Goal: Transaction & Acquisition: Download file/media

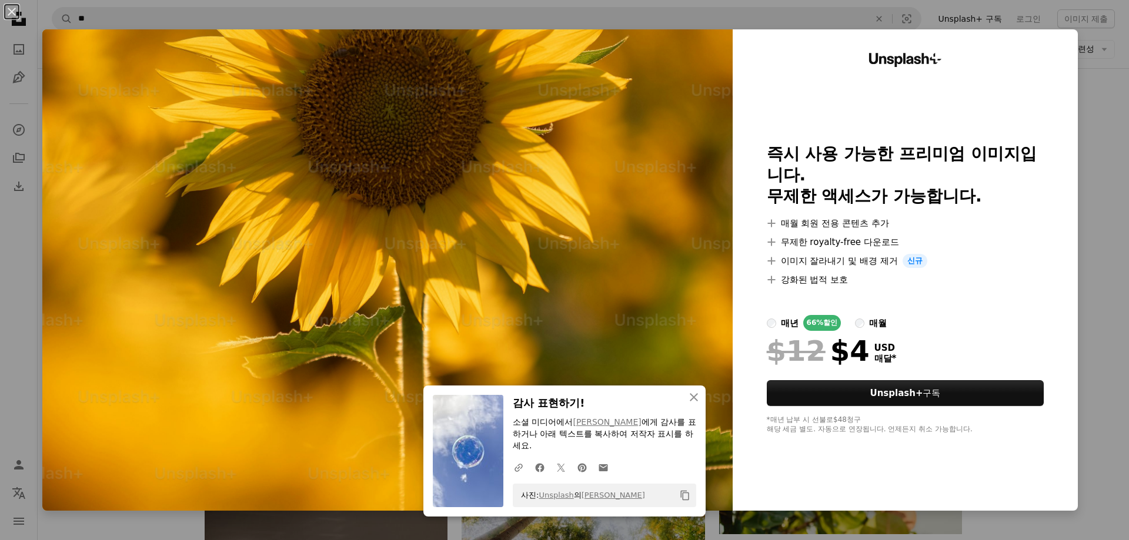
click at [1081, 251] on div "An X shape An X shape 닫기 감사 표현하기! 소셜 미디어에서 [PERSON_NAME] 에게 감사를 표하거나 아래 텍스트를 복사…" at bounding box center [564, 270] width 1129 height 540
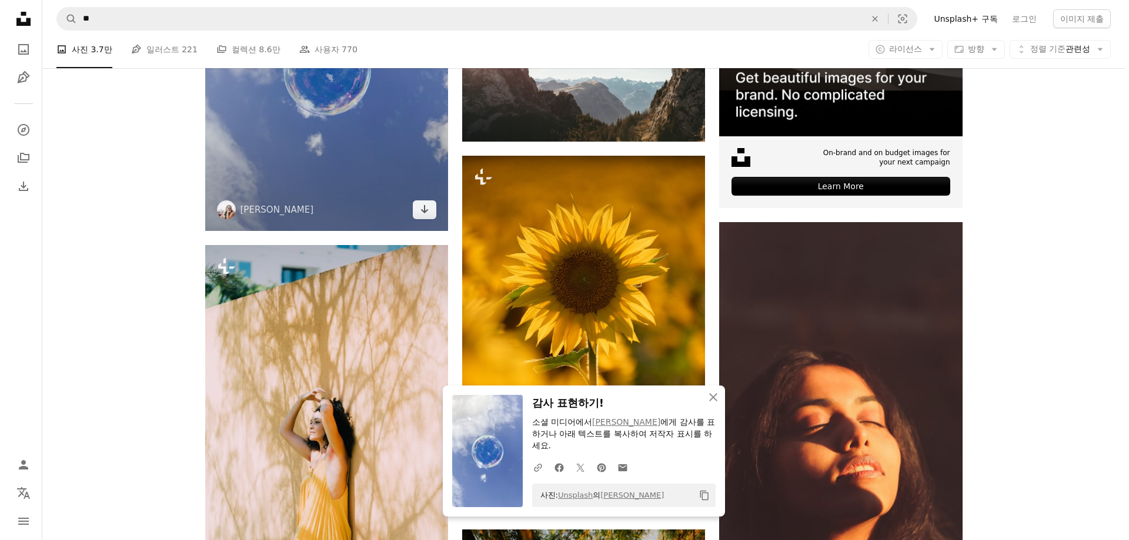
scroll to position [5304, 0]
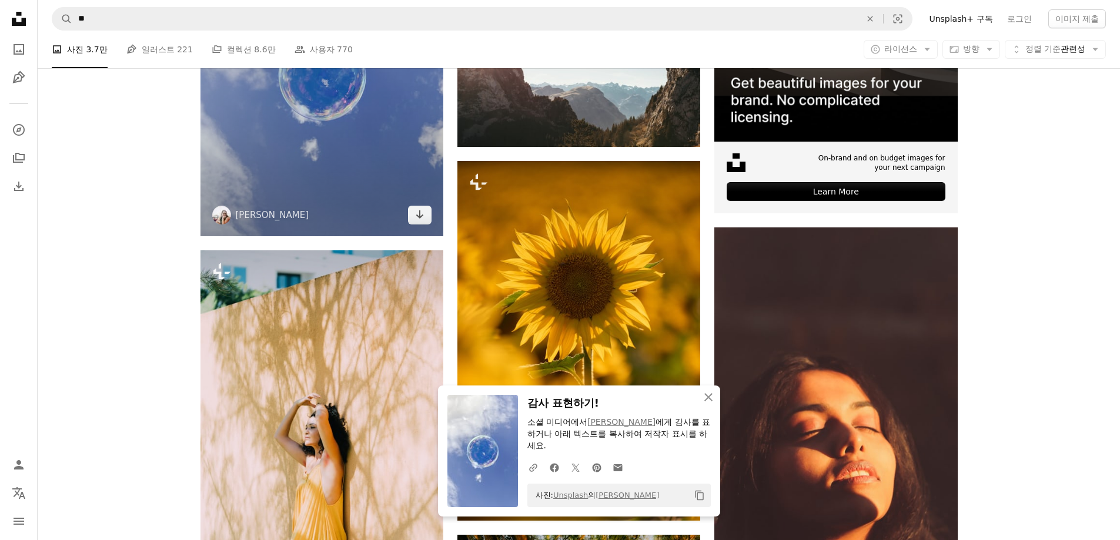
click at [379, 128] on img at bounding box center [322, 74] width 243 height 324
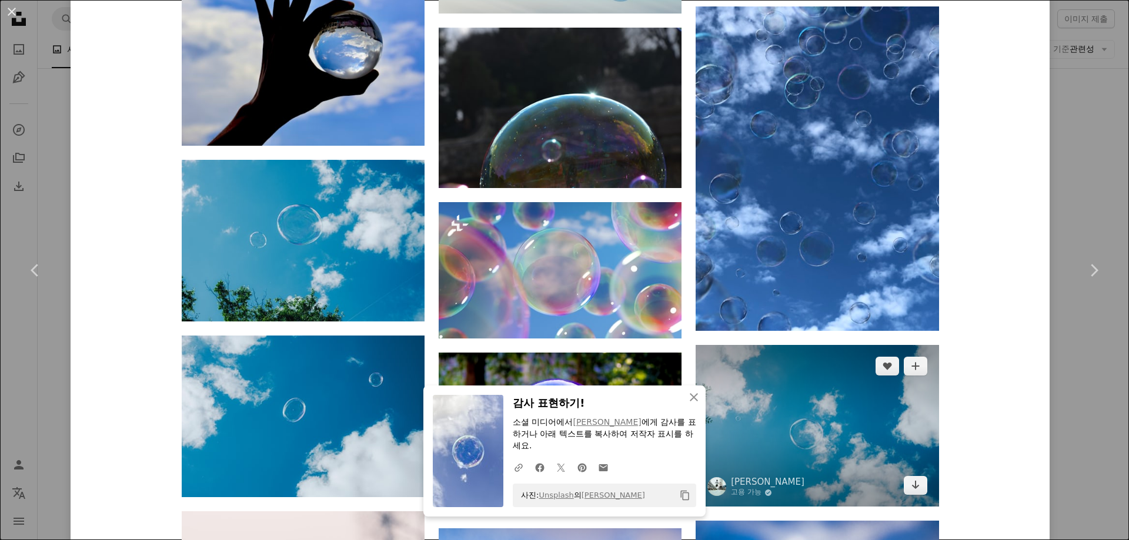
scroll to position [2234, 0]
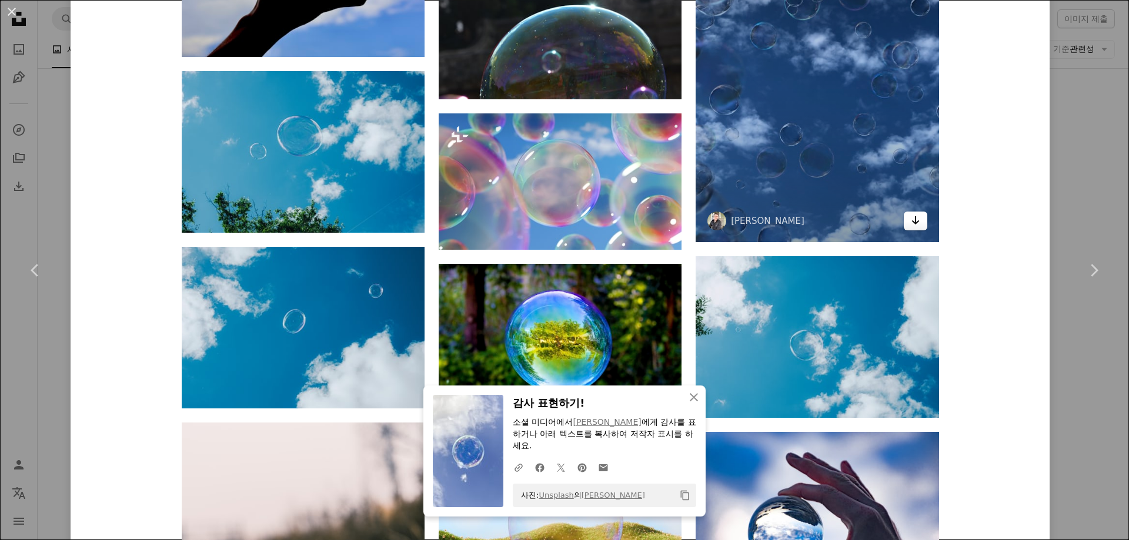
click at [912, 228] on link "Arrow pointing down" at bounding box center [916, 221] width 24 height 19
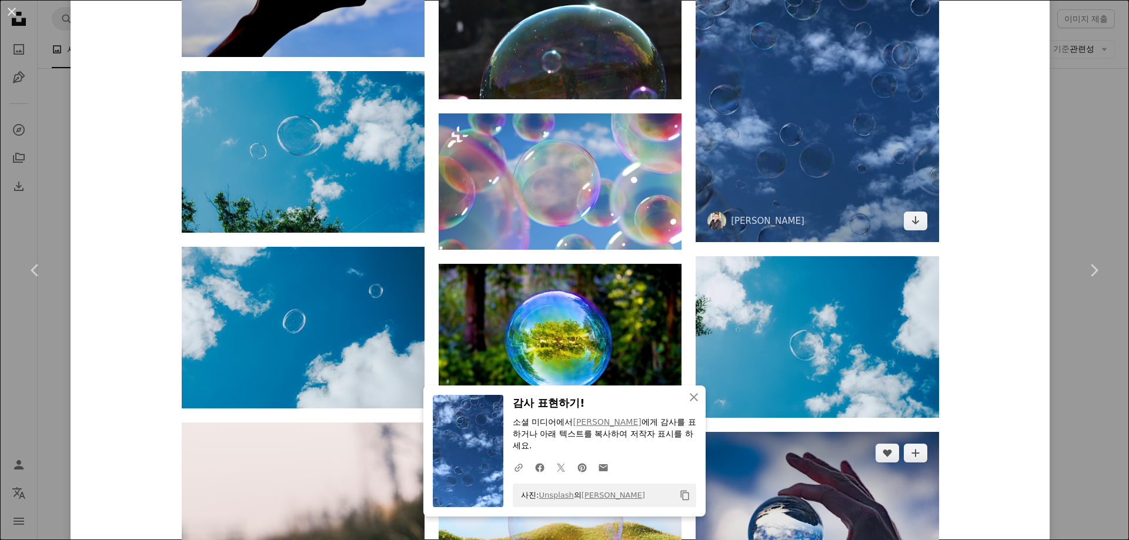
scroll to position [2587, 0]
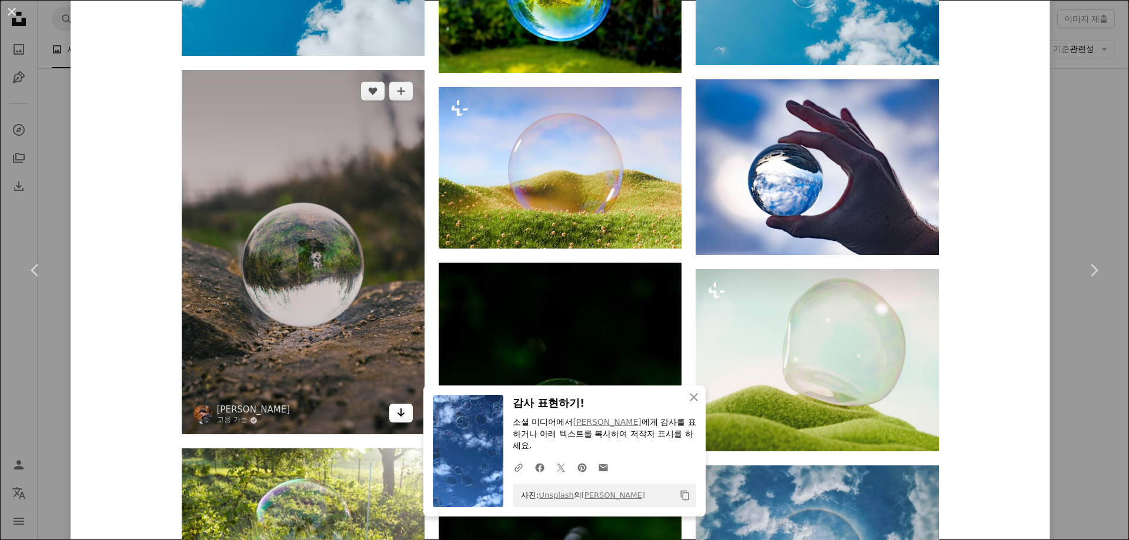
click at [391, 414] on link "Arrow pointing down" at bounding box center [401, 413] width 24 height 19
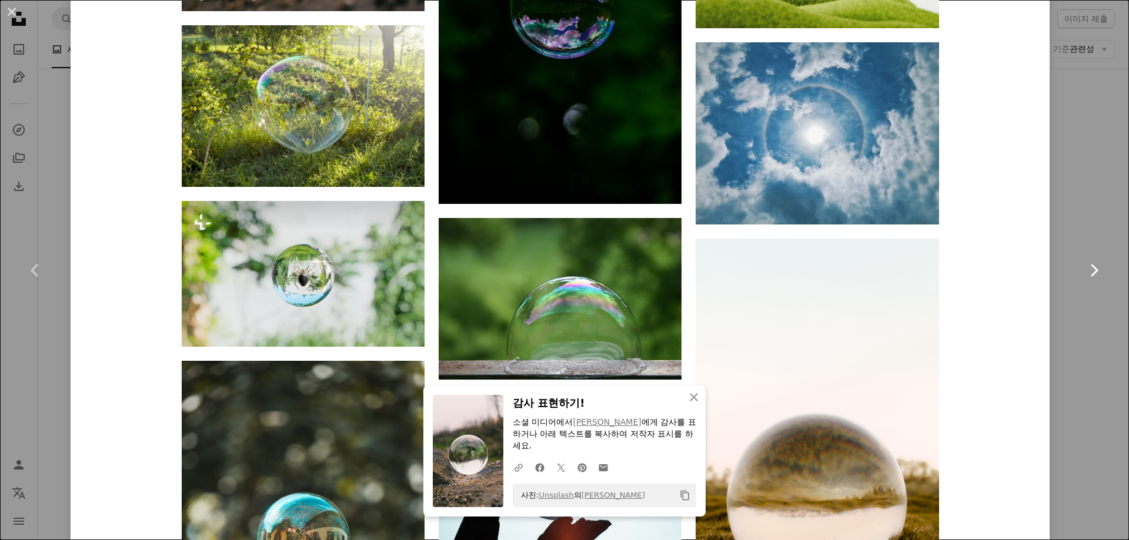
scroll to position [3116, 0]
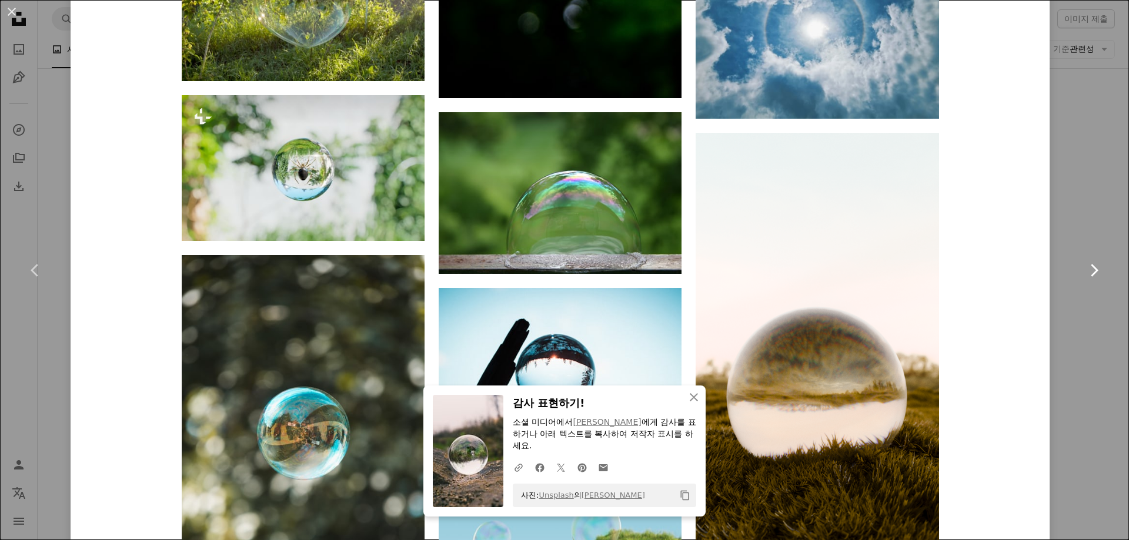
click at [1081, 218] on link "Chevron right" at bounding box center [1093, 270] width 71 height 113
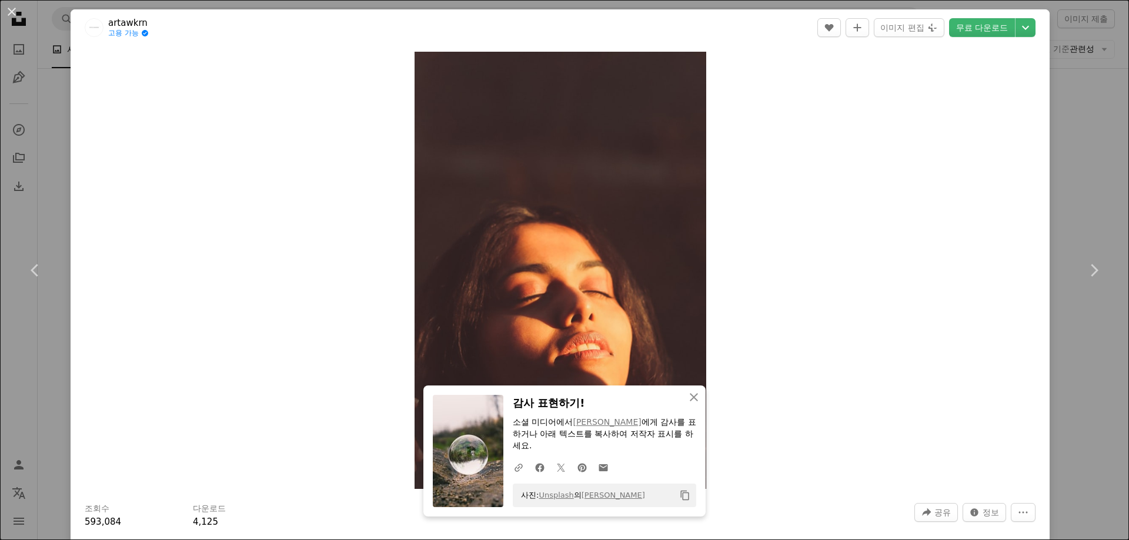
drag, startPoint x: 1092, startPoint y: 72, endPoint x: 1097, endPoint y: 68, distance: 6.7
click at [1092, 72] on div "An X shape Chevron left Chevron right An X shape 닫기 감사 표현하기! 소셜 미디어에서 [PERSON_N…" at bounding box center [564, 270] width 1129 height 540
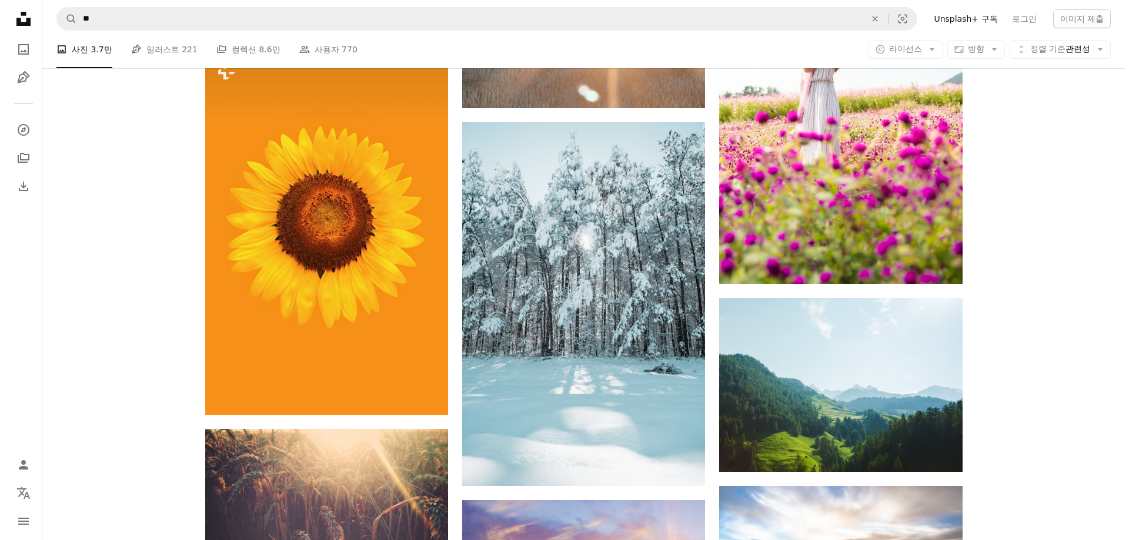
scroll to position [13942, 0]
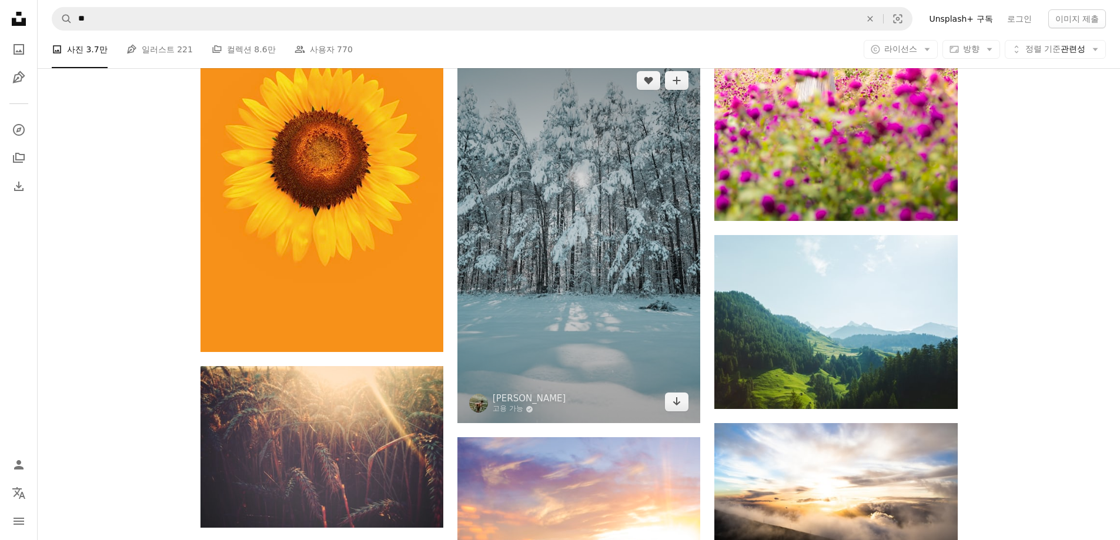
click at [643, 350] on img at bounding box center [578, 241] width 243 height 364
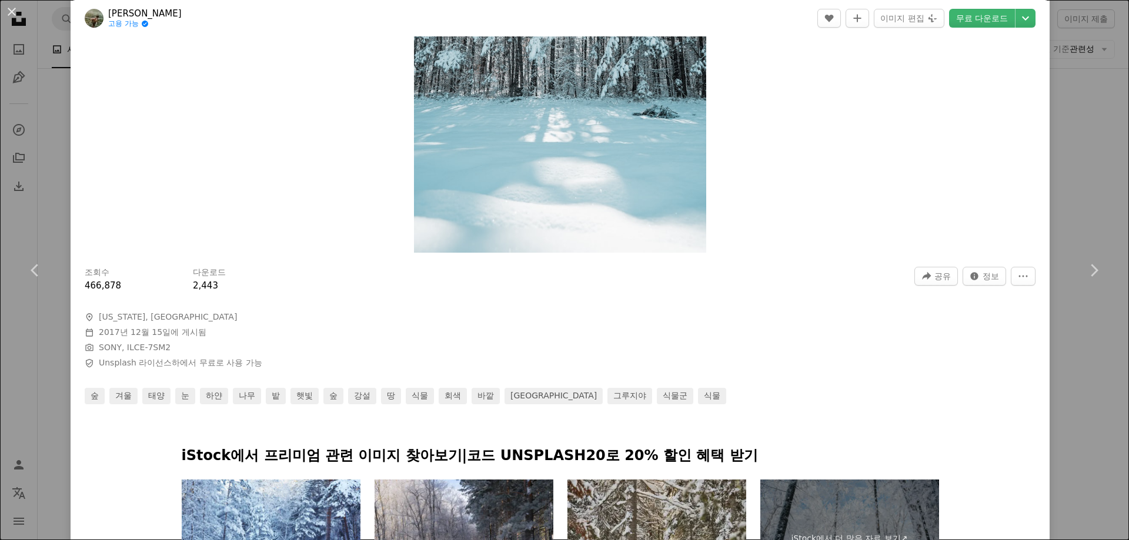
scroll to position [353, 0]
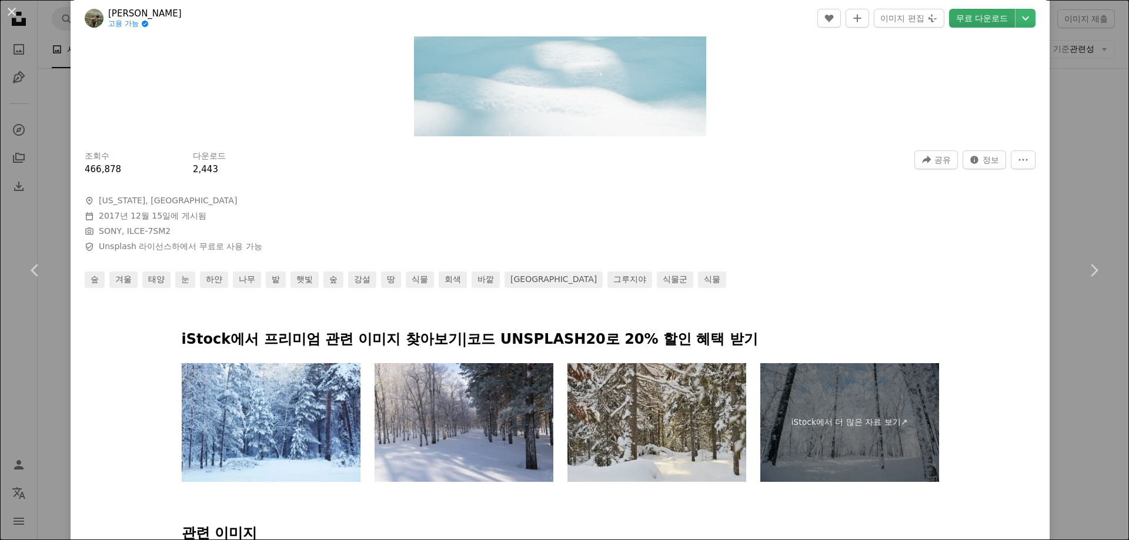
click at [974, 16] on link "무료 다운로드" at bounding box center [982, 18] width 66 height 19
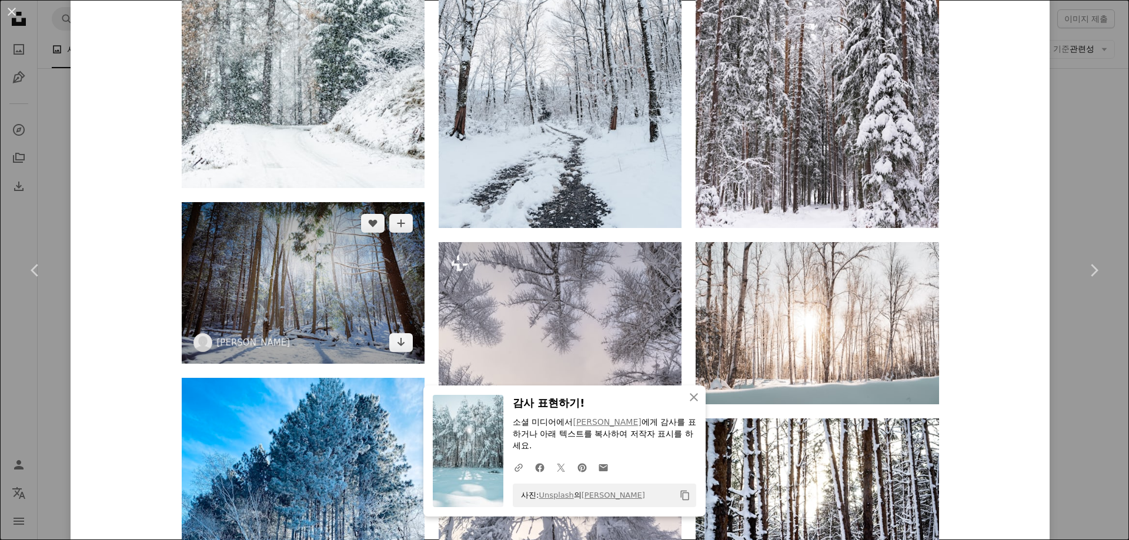
scroll to position [1529, 0]
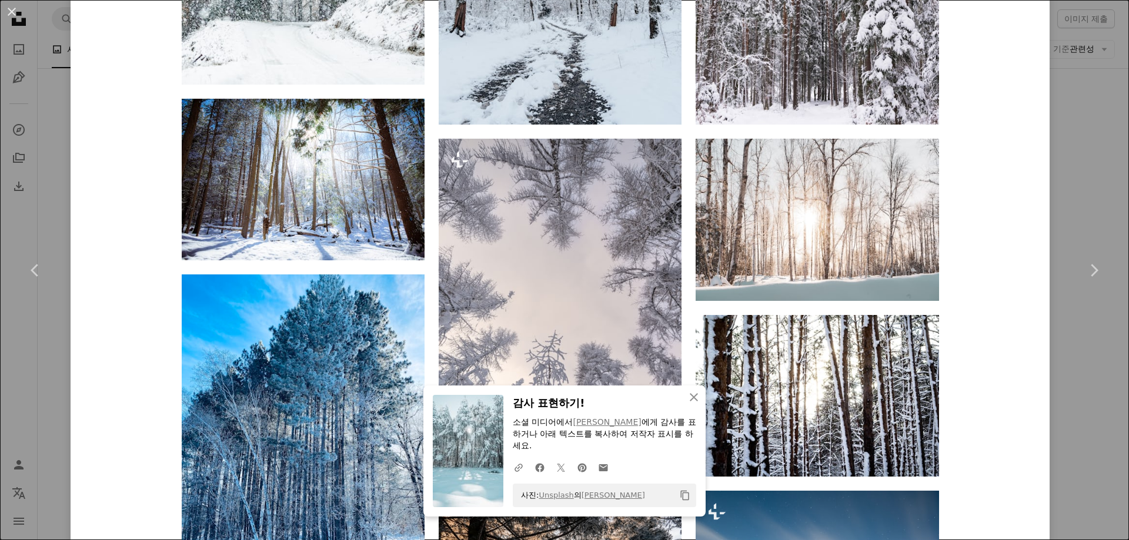
click at [65, 156] on div "An X shape Chevron left Chevron right An X shape 닫기 감사 표현하기! 소셜 미디어에서 [PERSON_N…" at bounding box center [564, 270] width 1129 height 540
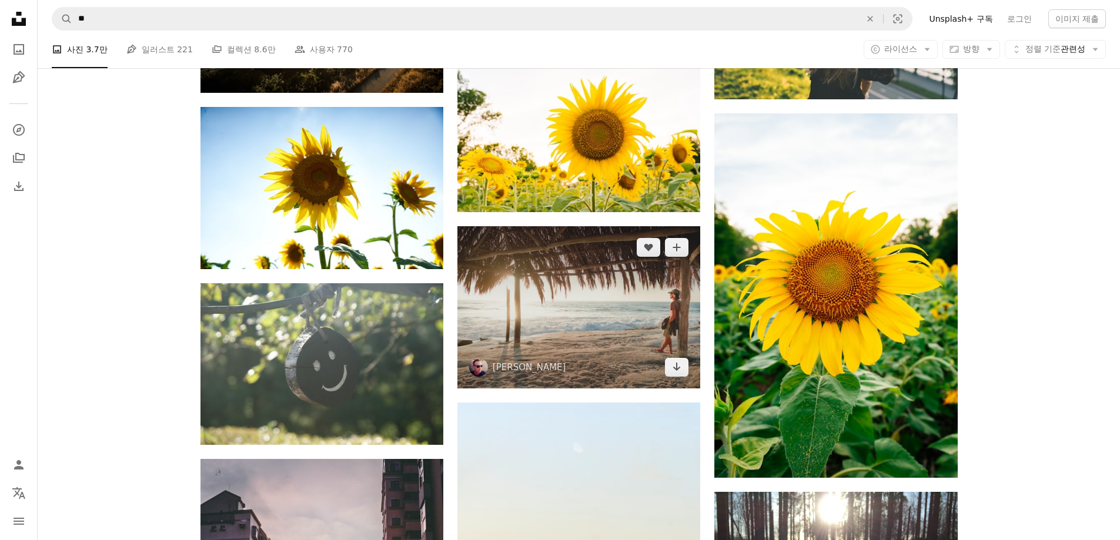
scroll to position [15588, 0]
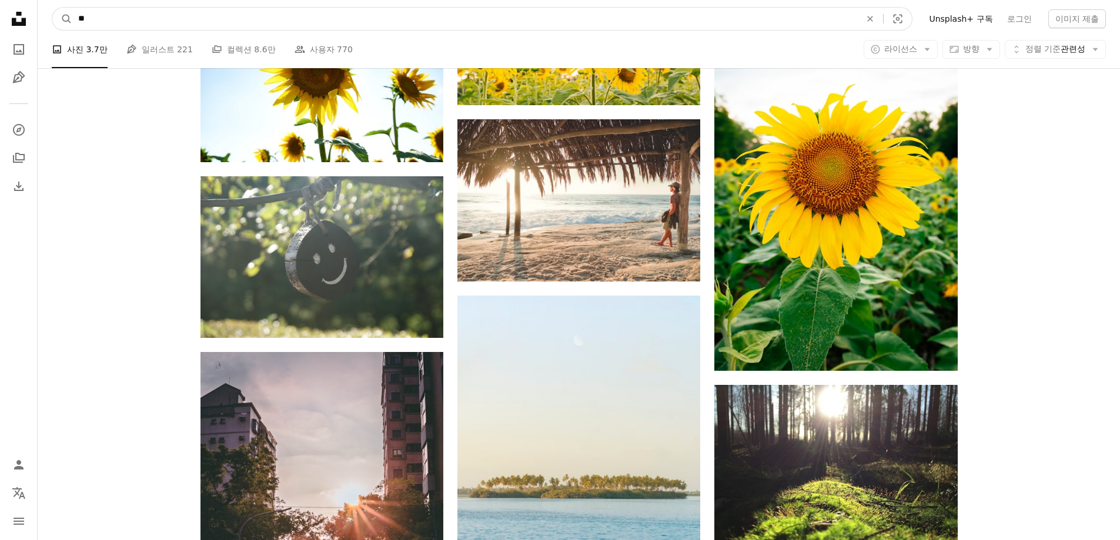
click at [726, 22] on input "**" at bounding box center [464, 19] width 785 height 22
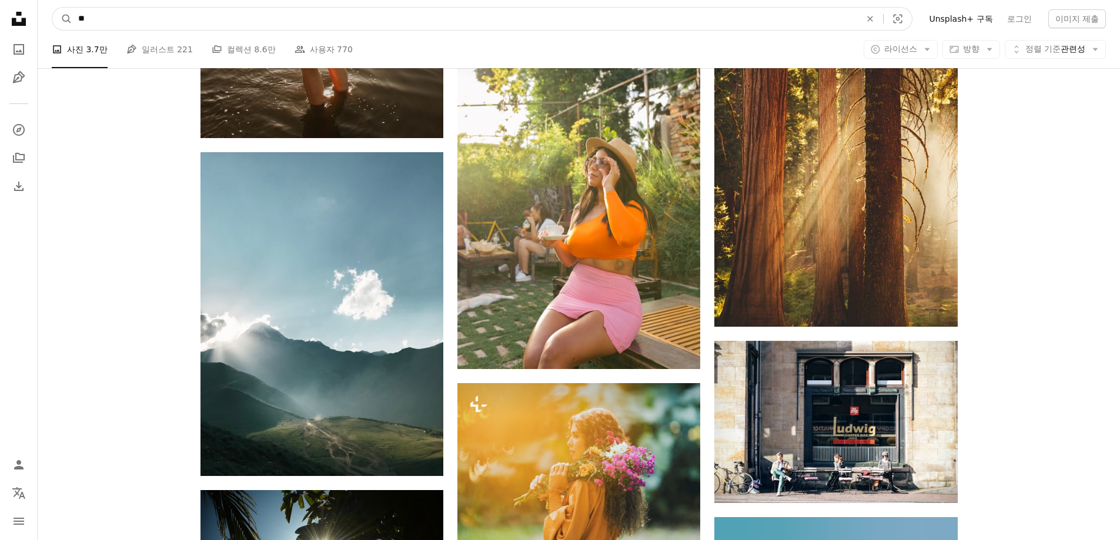
scroll to position [16647, 0]
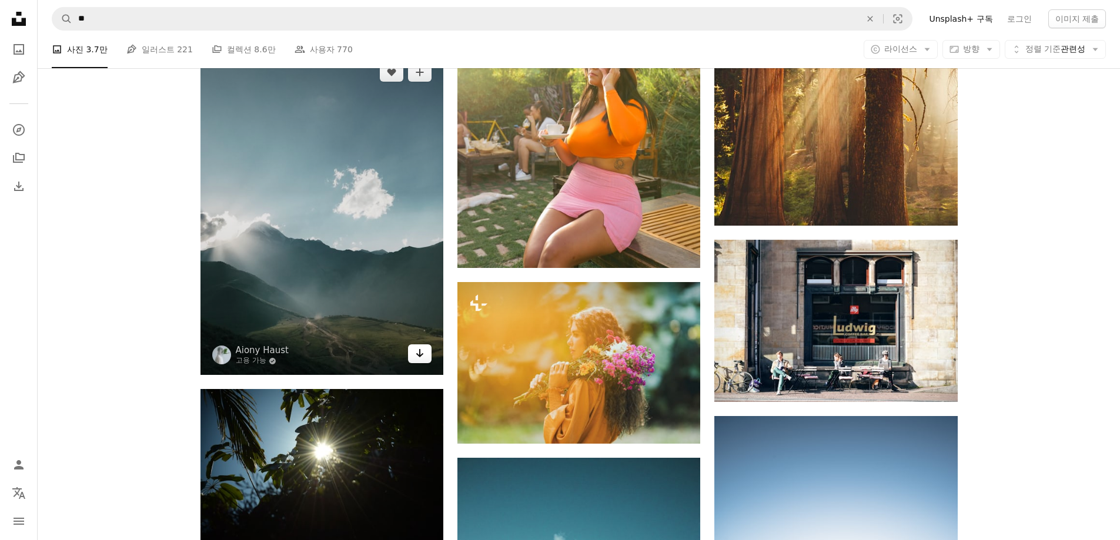
click at [420, 352] on icon "Arrow pointing down" at bounding box center [419, 353] width 9 height 14
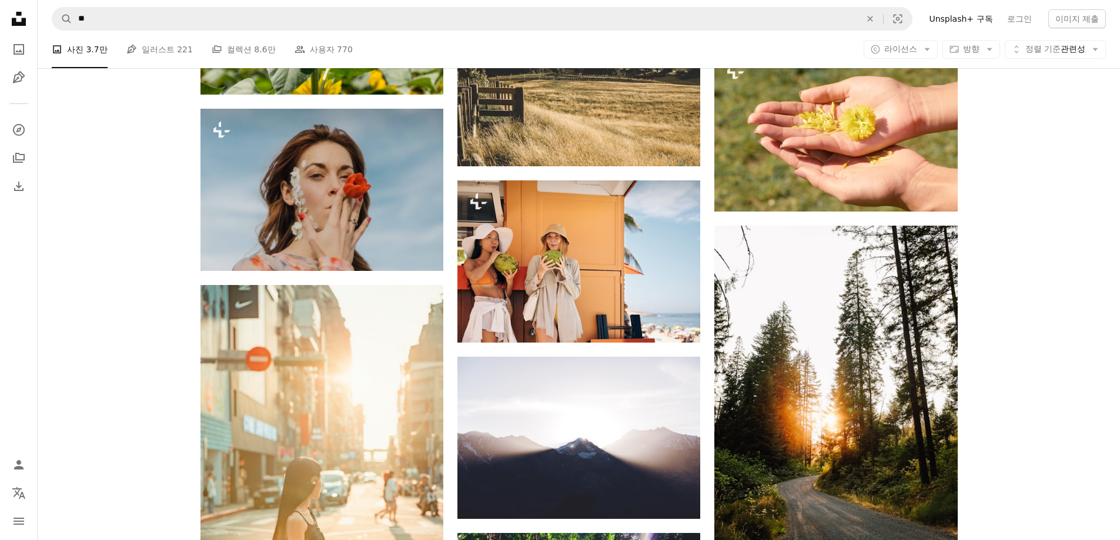
scroll to position [17649, 0]
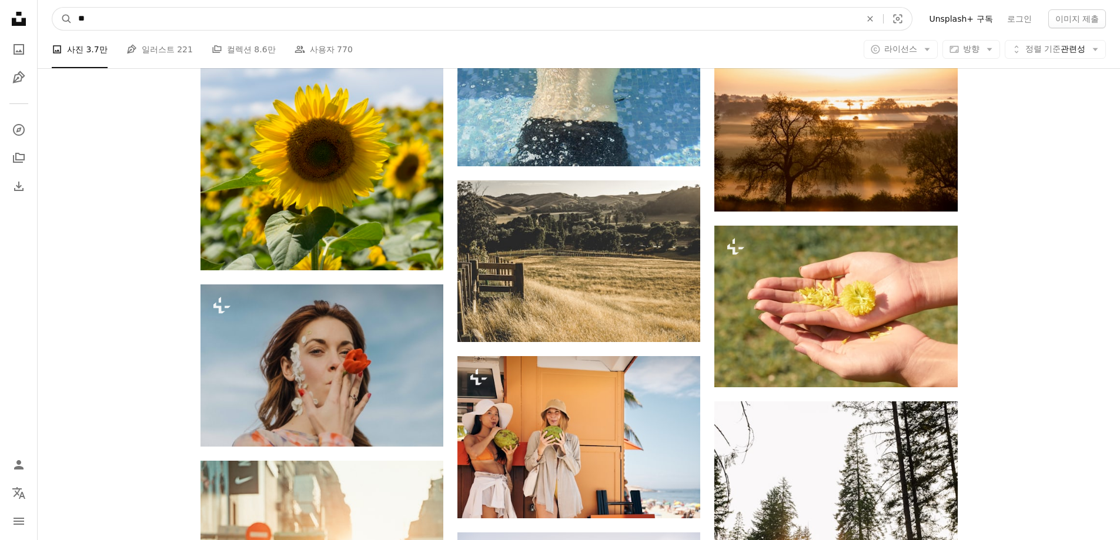
click at [496, 24] on input "**" at bounding box center [464, 19] width 785 height 22
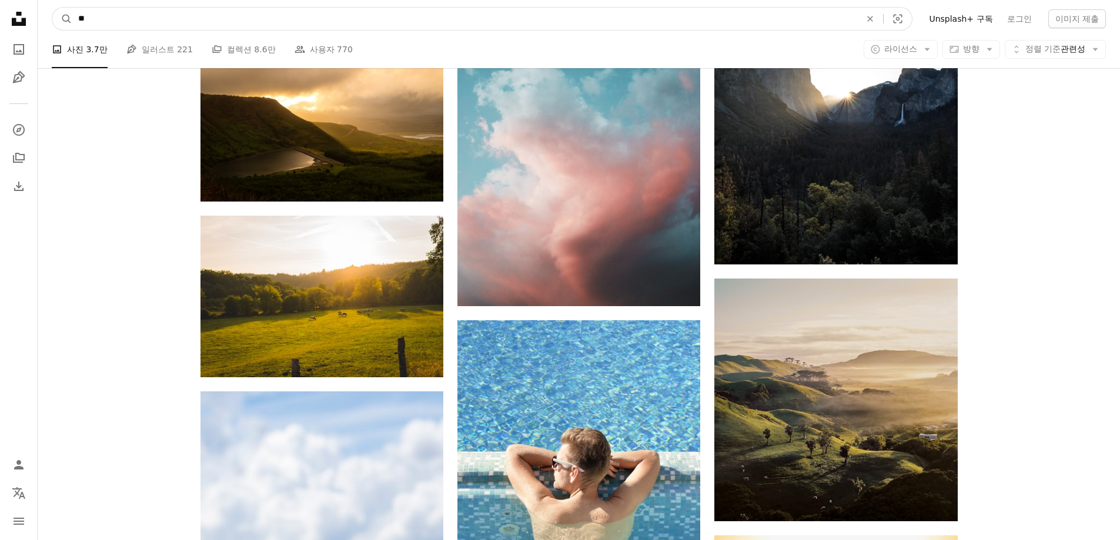
scroll to position [16863, 0]
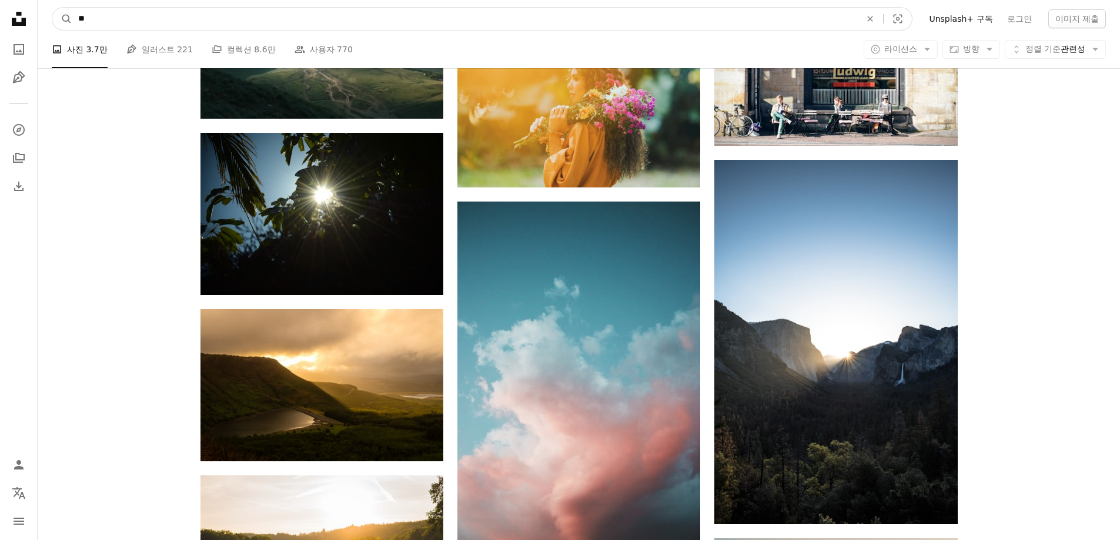
drag, startPoint x: 403, startPoint y: 14, endPoint x: 0, endPoint y: -31, distance: 405.3
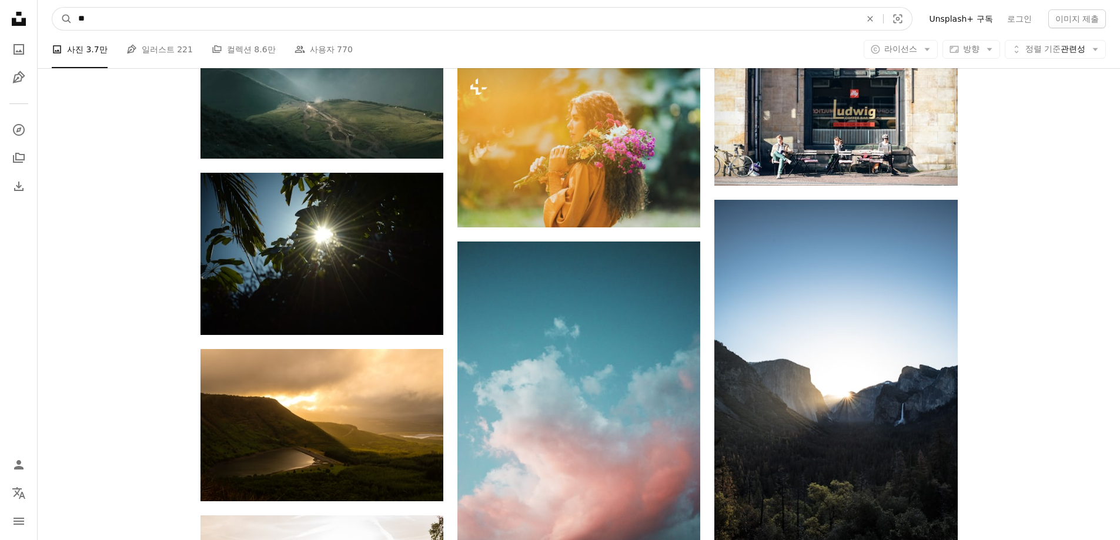
click at [171, 14] on input "**" at bounding box center [464, 19] width 785 height 22
drag, startPoint x: 162, startPoint y: 21, endPoint x: 54, endPoint y: 27, distance: 108.4
click at [54, 27] on form "A magnifying glass ** An X shape Visual search" at bounding box center [482, 19] width 861 height 24
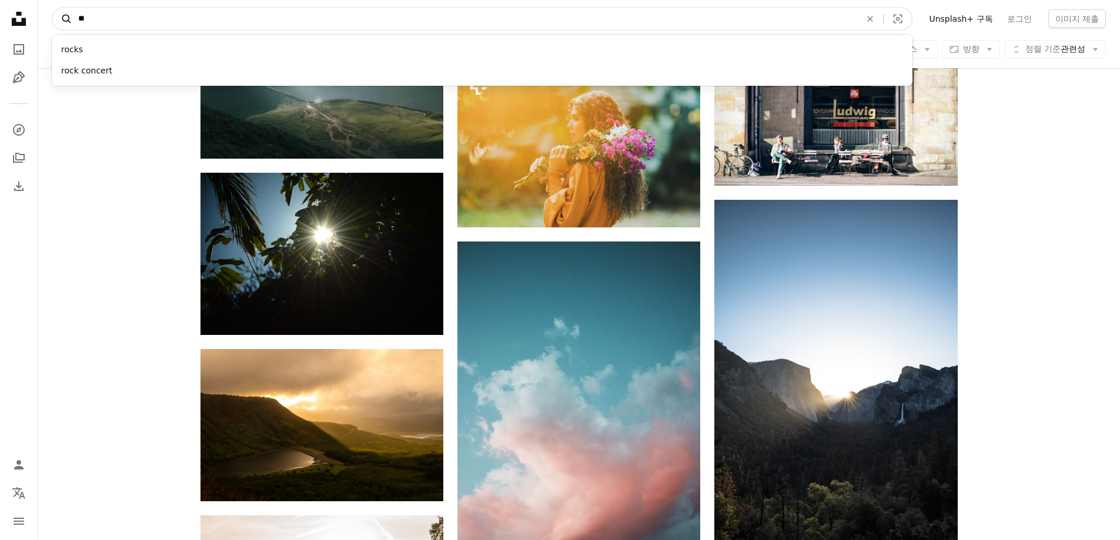
type input "*"
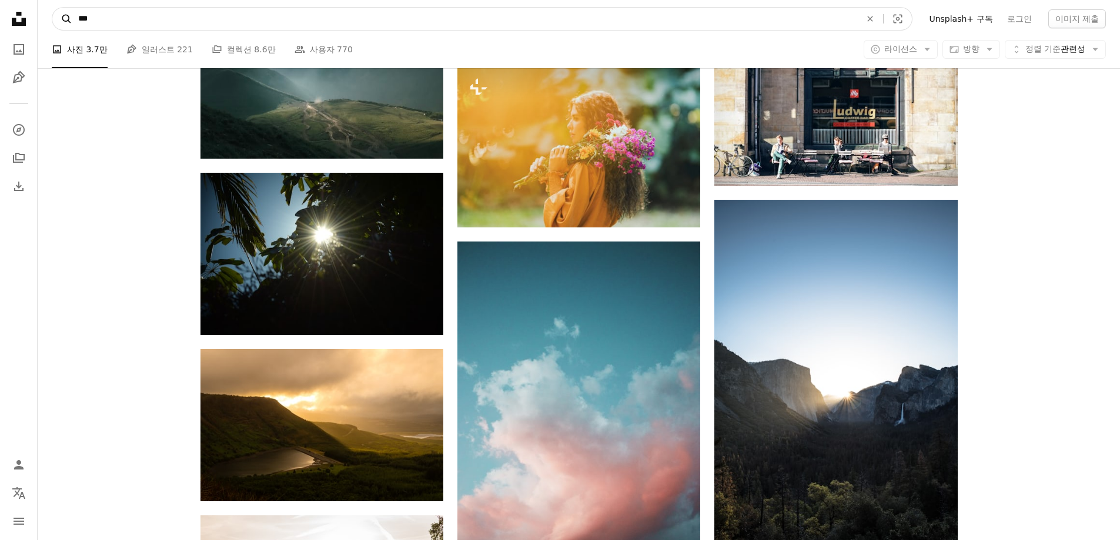
type input "****"
click button "A magnifying glass" at bounding box center [62, 19] width 20 height 22
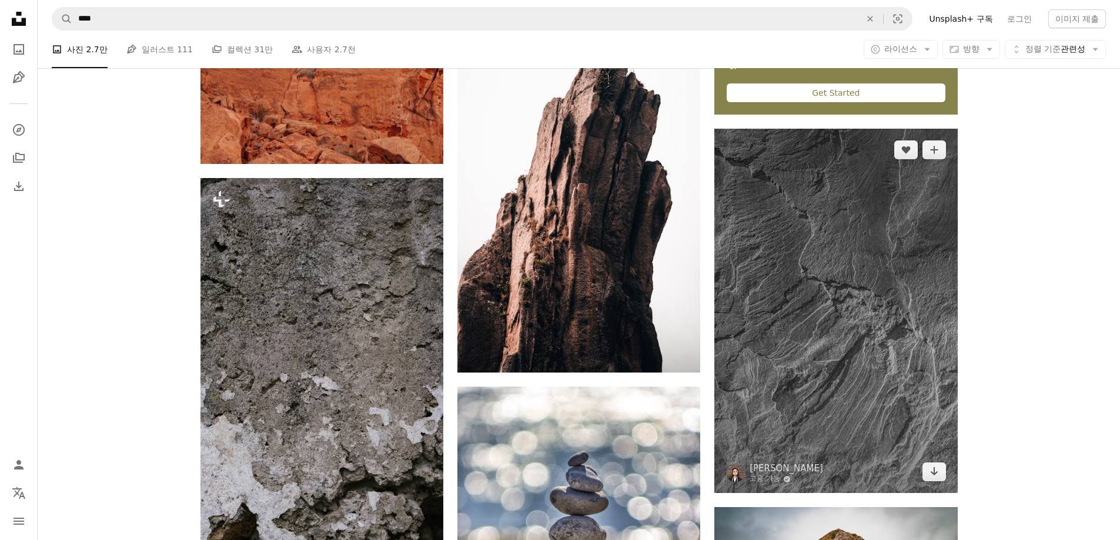
scroll to position [529, 0]
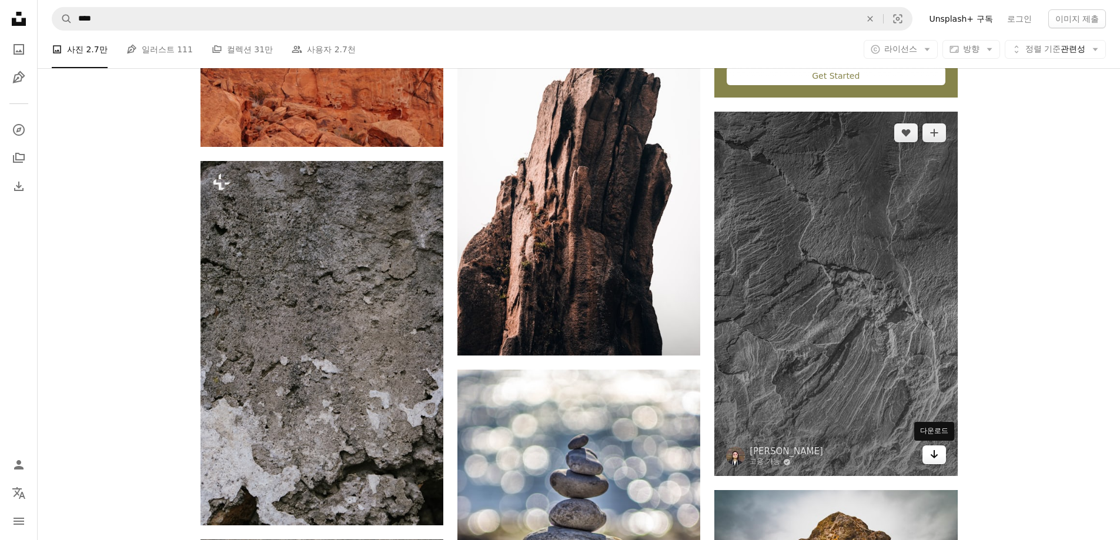
click at [934, 455] on icon "Arrow pointing down" at bounding box center [934, 454] width 9 height 14
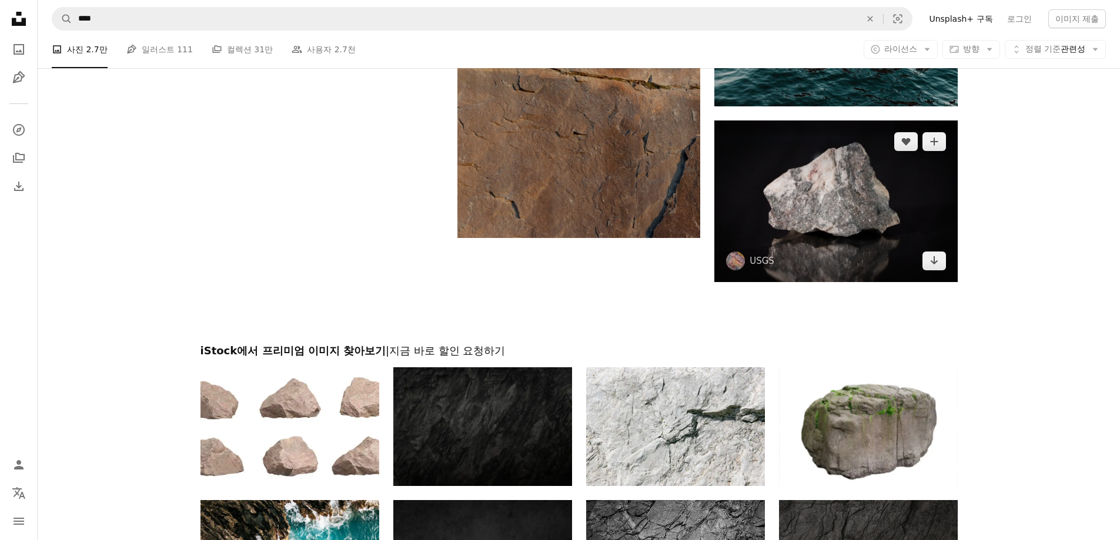
scroll to position [2646, 0]
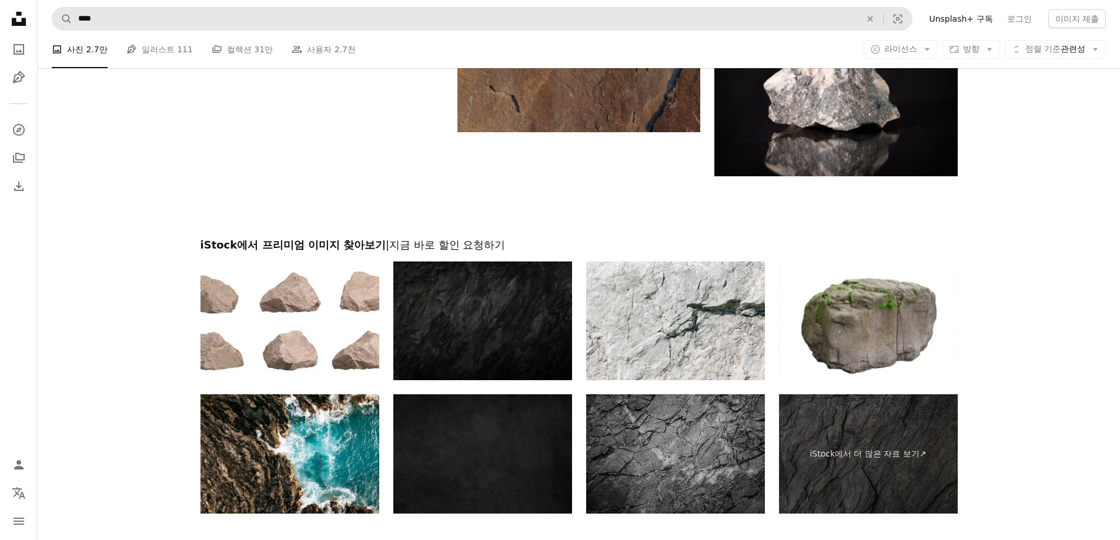
click at [405, 19] on input "****" at bounding box center [464, 19] width 785 height 22
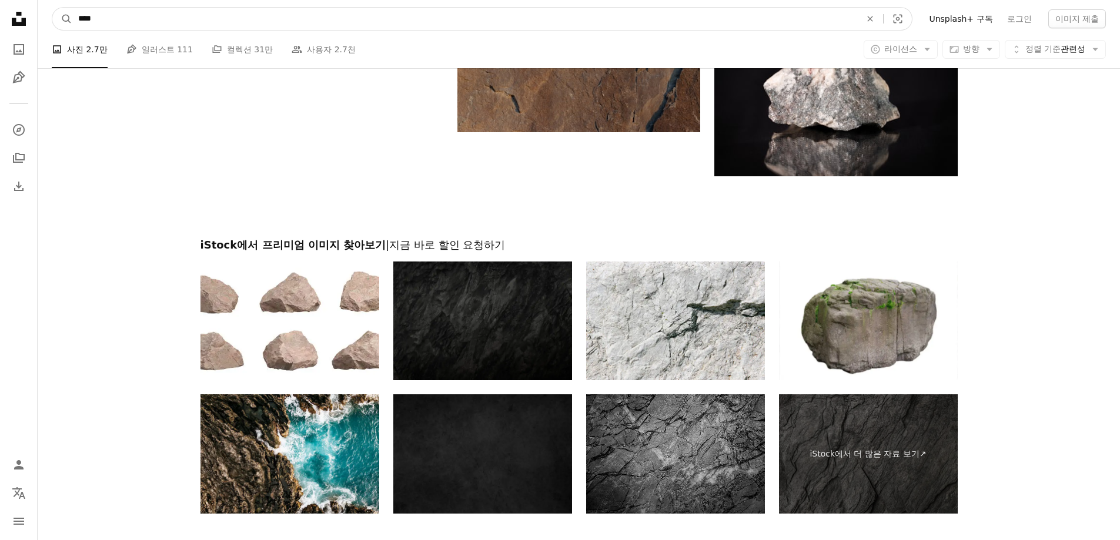
drag, startPoint x: 396, startPoint y: 21, endPoint x: 0, endPoint y: 9, distance: 395.9
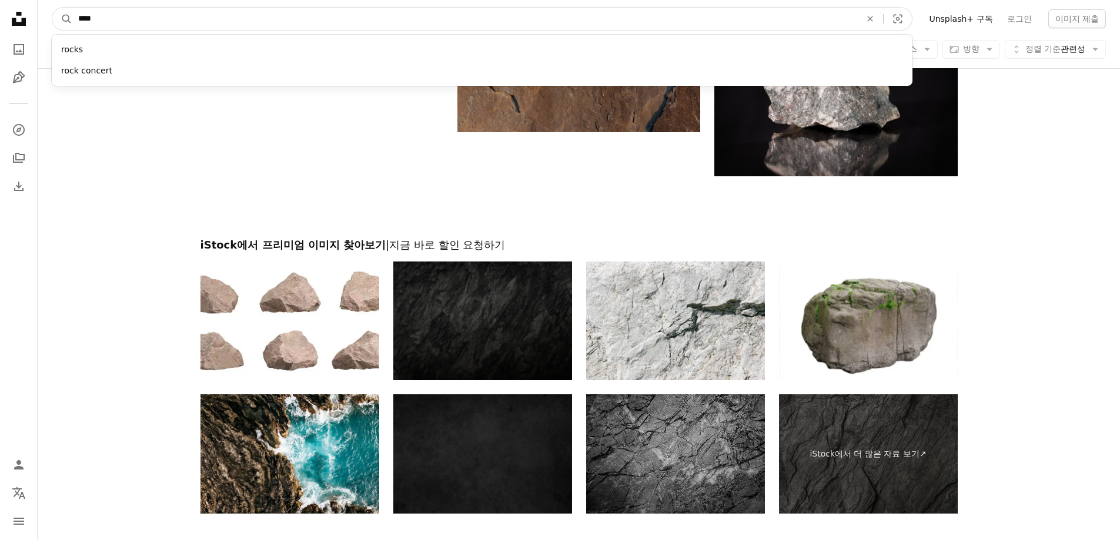
scroll to position [2642, 0]
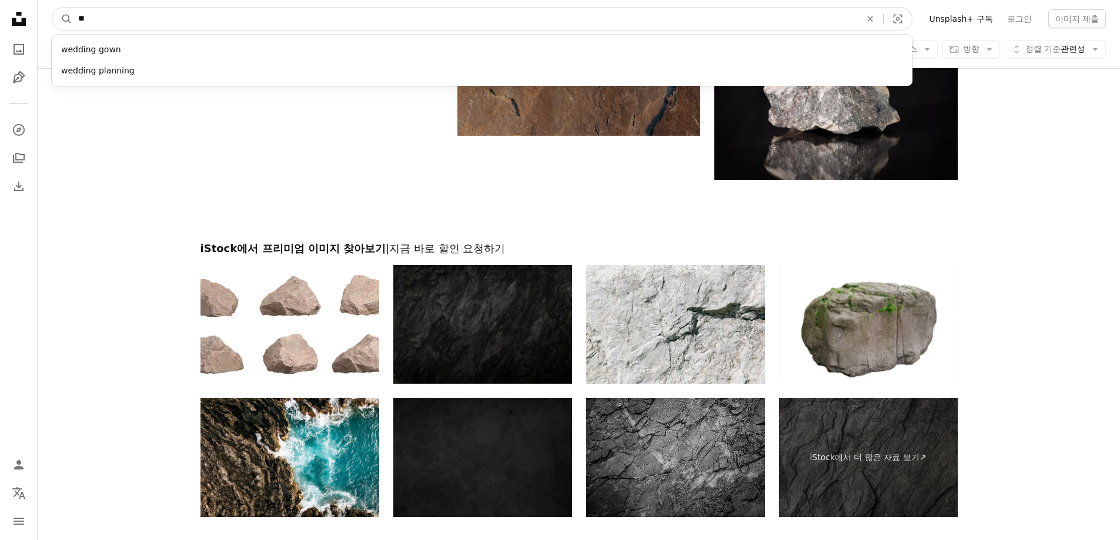
type input "*"
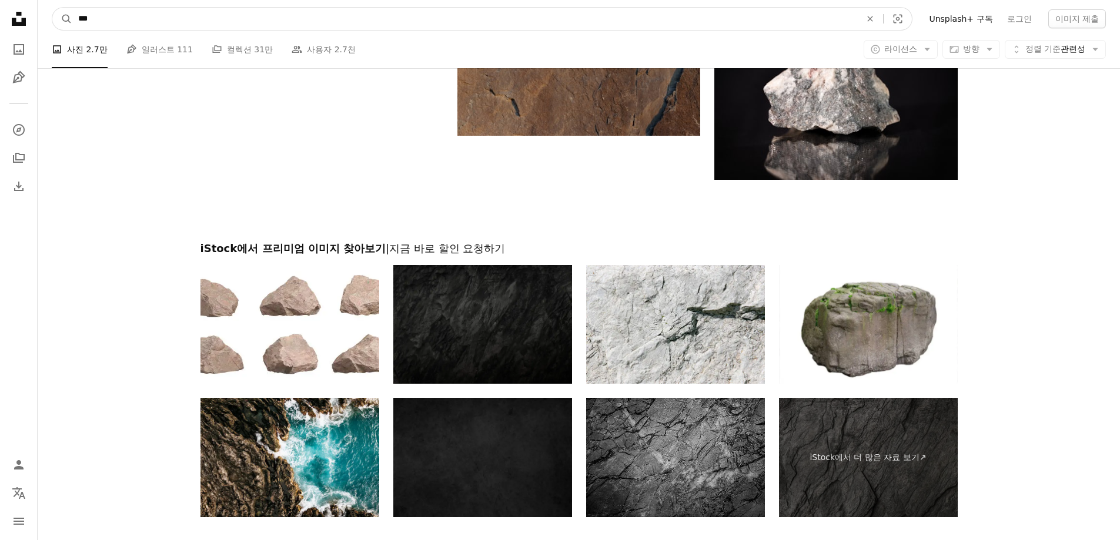
type input "***"
click button "A magnifying glass" at bounding box center [62, 19] width 20 height 22
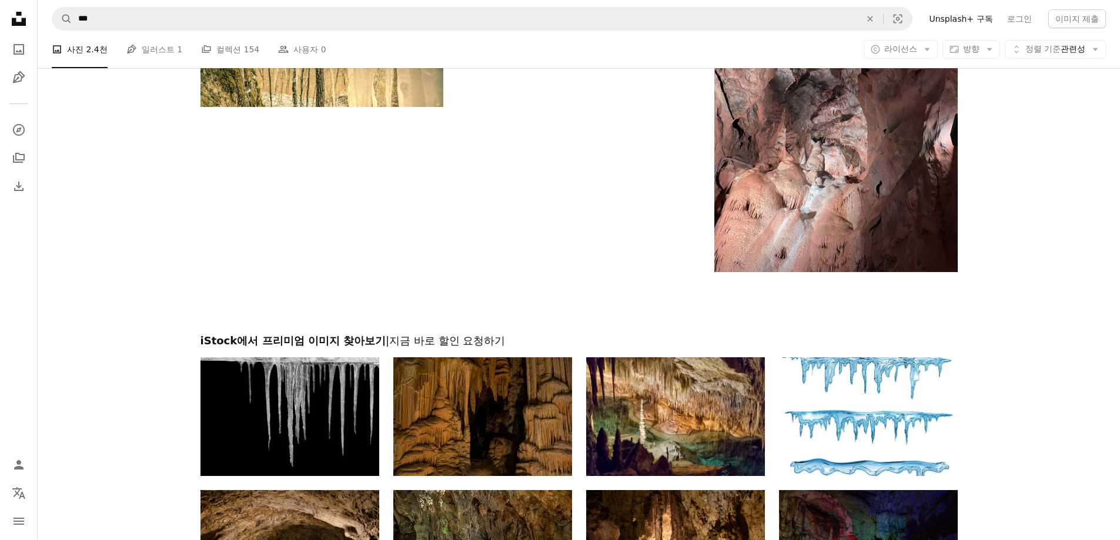
scroll to position [1999, 0]
